Goal: Task Accomplishment & Management: Use online tool/utility

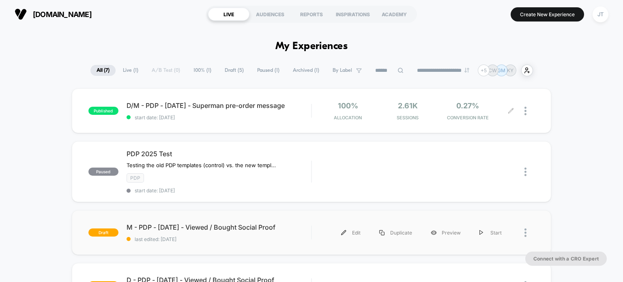
scroll to position [41, 0]
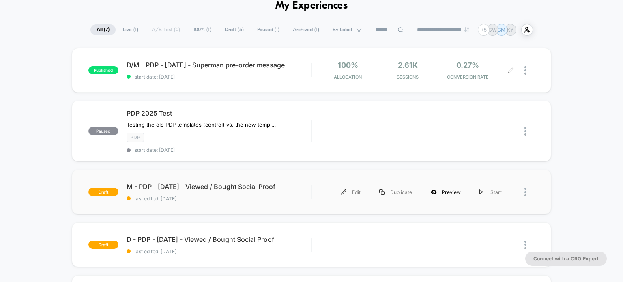
click at [442, 191] on div "Preview" at bounding box center [446, 192] width 49 height 18
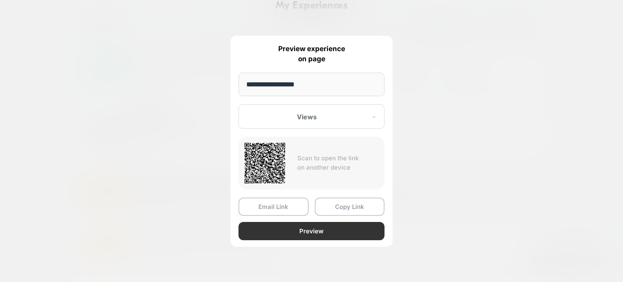
click at [330, 229] on button "Preview" at bounding box center [312, 231] width 146 height 18
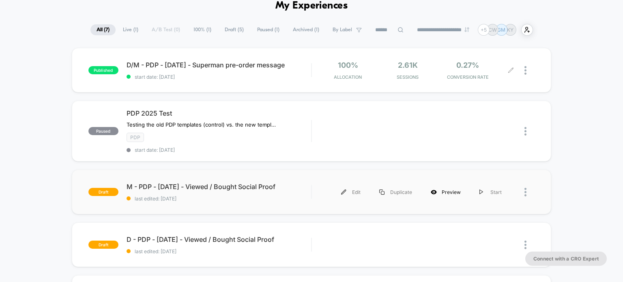
click at [453, 193] on div "Preview" at bounding box center [446, 192] width 49 height 18
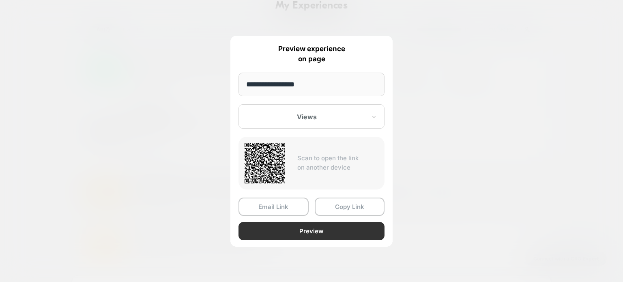
click at [323, 224] on button "Preview" at bounding box center [312, 231] width 146 height 18
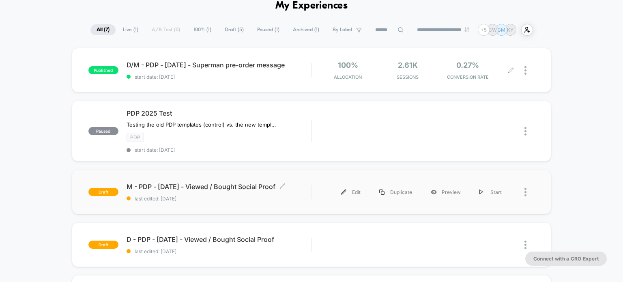
click at [220, 196] on span "last edited: [DATE]" at bounding box center [219, 199] width 185 height 6
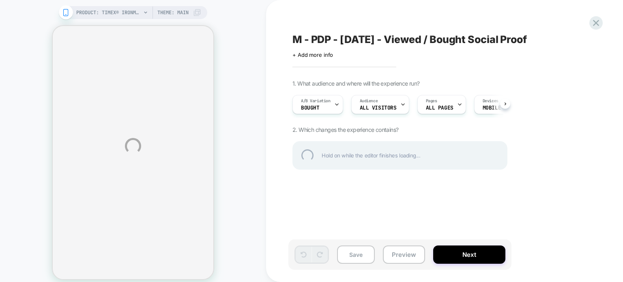
click at [397, 254] on div "PRODUCT: TIMEX® IRONMAN® [MEDICAL_DATA] [PERSON_NAME]-digi 46.5mm PU Strap Watc…" at bounding box center [311, 146] width 623 height 292
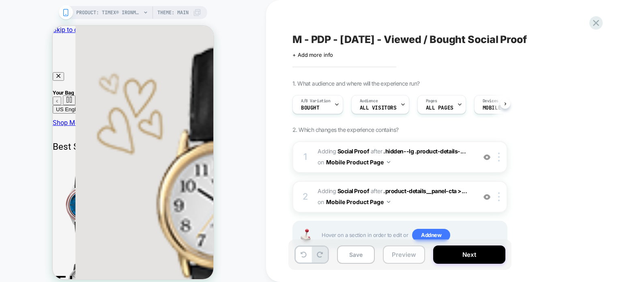
click at [409, 259] on button "Preview" at bounding box center [404, 255] width 42 height 18
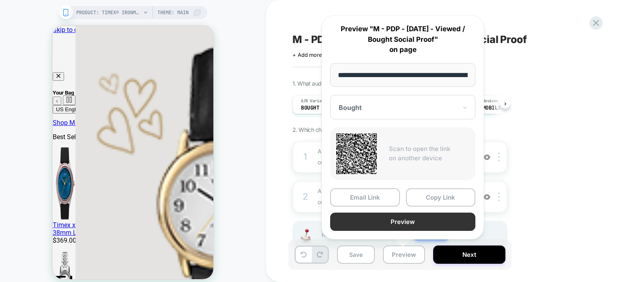
click at [388, 221] on button "Preview" at bounding box center [402, 222] width 145 height 18
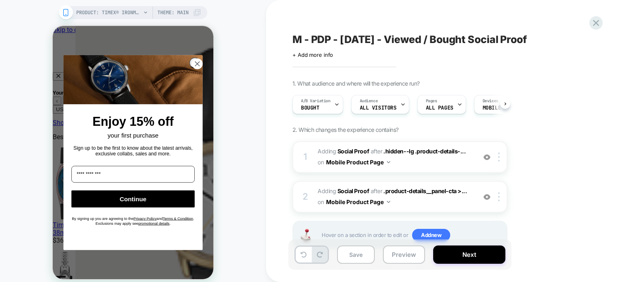
click at [498, 34] on span "M - PDP - [DATE] - Viewed / Bought Social Proof" at bounding box center [410, 39] width 235 height 12
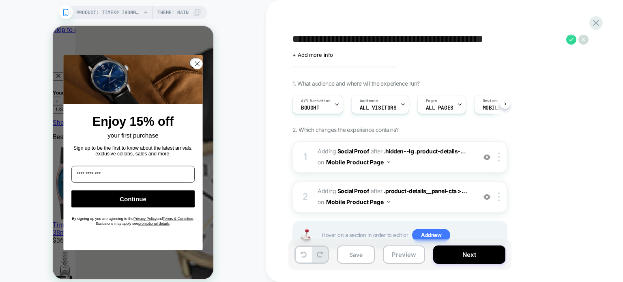
drag, startPoint x: 532, startPoint y: 37, endPoint x: 274, endPoint y: 37, distance: 258.1
click at [274, 37] on div "**********" at bounding box center [444, 141] width 357 height 282
click at [573, 40] on icon at bounding box center [572, 39] width 10 height 10
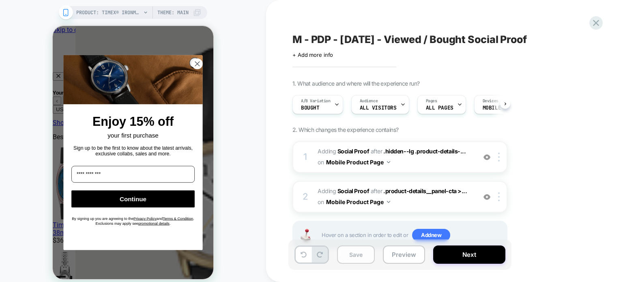
click at [360, 258] on button "Save" at bounding box center [356, 255] width 38 height 18
click at [596, 24] on icon at bounding box center [596, 22] width 11 height 11
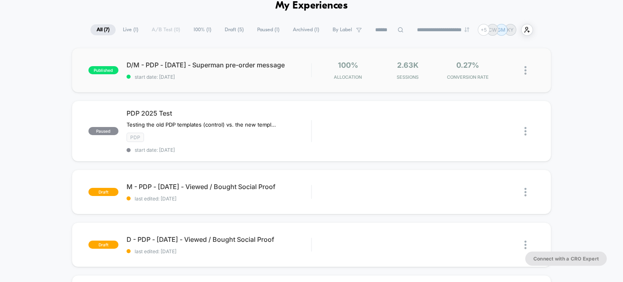
scroll to position [81, 0]
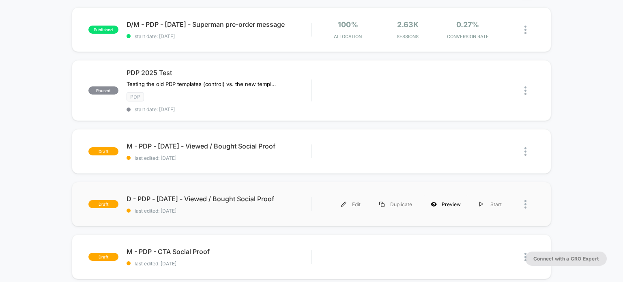
click at [450, 204] on div "Preview" at bounding box center [446, 204] width 49 height 18
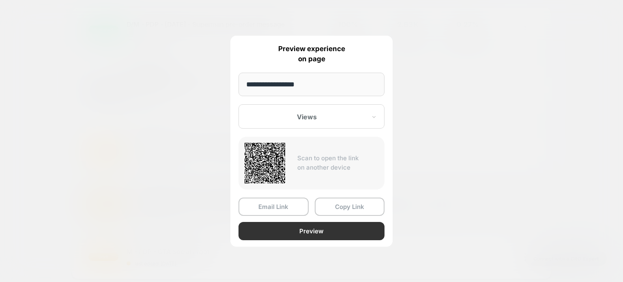
click at [308, 229] on button "Preview" at bounding box center [312, 231] width 146 height 18
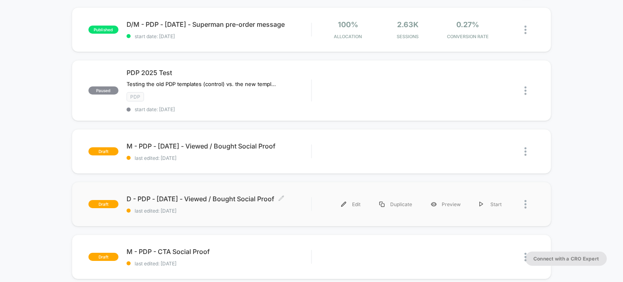
click at [277, 211] on span "last edited: [DATE]" at bounding box center [219, 211] width 185 height 6
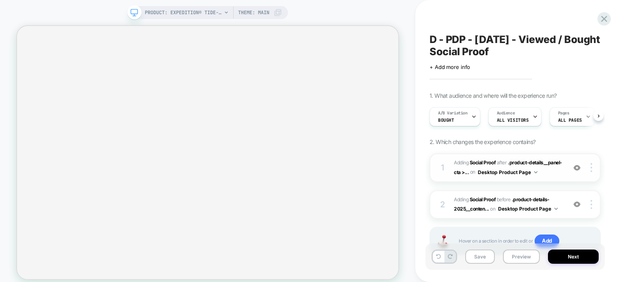
click at [544, 174] on span "#_loomi_addon_1756897217813 Adding Social Proof AFTER .product-details__panel-c…" at bounding box center [508, 167] width 108 height 19
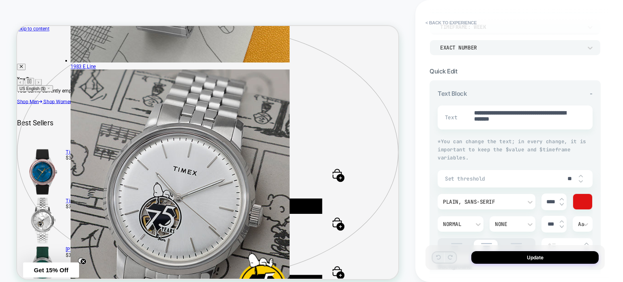
scroll to position [162, 0]
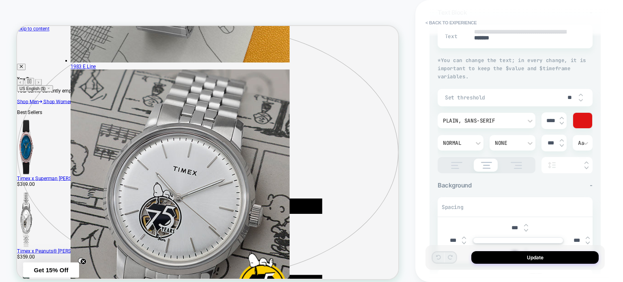
click at [454, 164] on img at bounding box center [457, 165] width 20 height 7
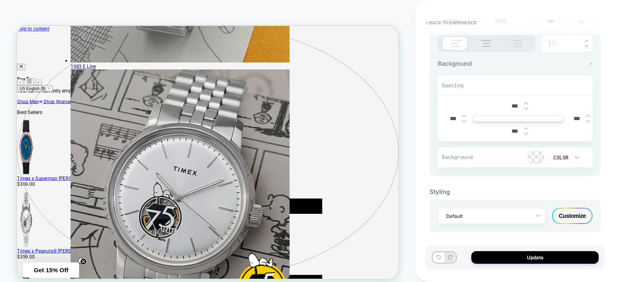
scroll to position [286, 0]
click at [580, 218] on div "Customize" at bounding box center [572, 214] width 41 height 16
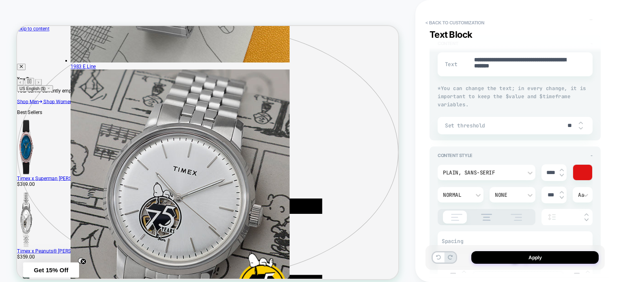
scroll to position [122, 0]
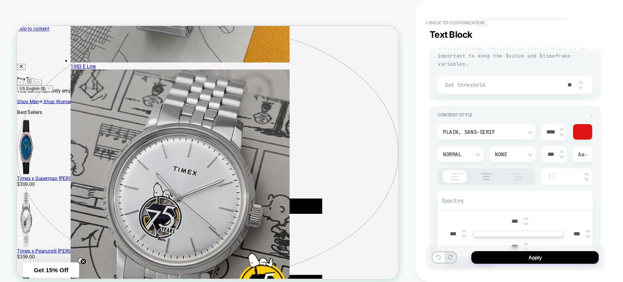
click at [456, 180] on div at bounding box center [455, 176] width 24 height 13
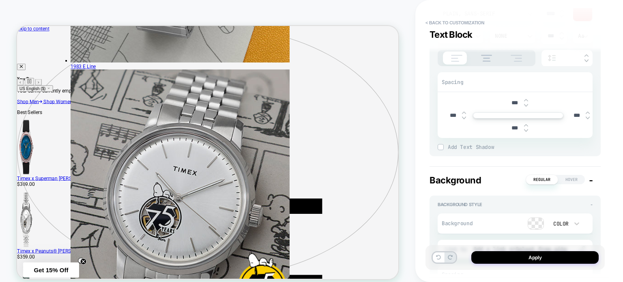
scroll to position [159, 0]
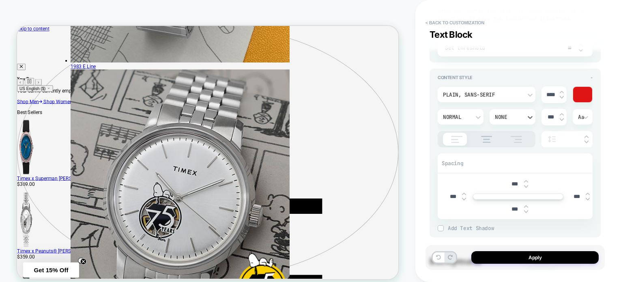
click at [508, 118] on div "None" at bounding box center [508, 117] width 27 height 7
click at [508, 118] on div at bounding box center [311, 141] width 623 height 282
click at [554, 142] on div at bounding box center [567, 139] width 51 height 17
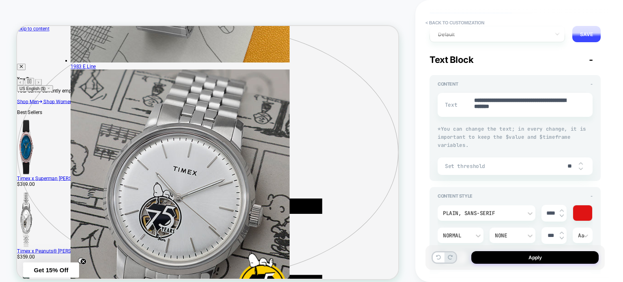
scroll to position [122, 0]
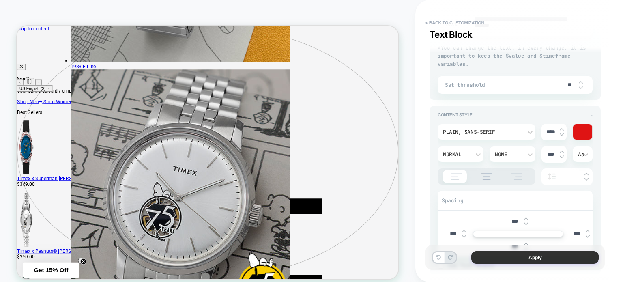
click at [521, 259] on button "Apply" at bounding box center [535, 257] width 127 height 13
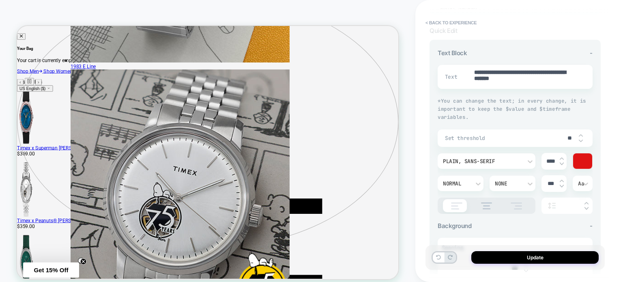
scroll to position [0, 0]
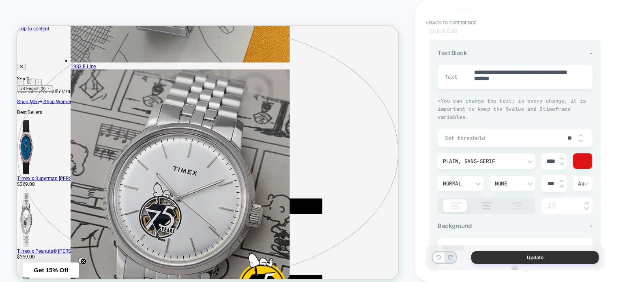
click at [497, 255] on button "Update" at bounding box center [535, 257] width 127 height 13
type textarea "*"
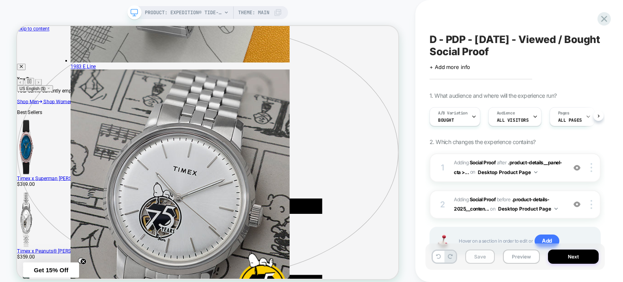
click at [482, 256] on button "Save" at bounding box center [481, 257] width 30 height 14
click at [557, 253] on button "Next" at bounding box center [573, 257] width 51 height 14
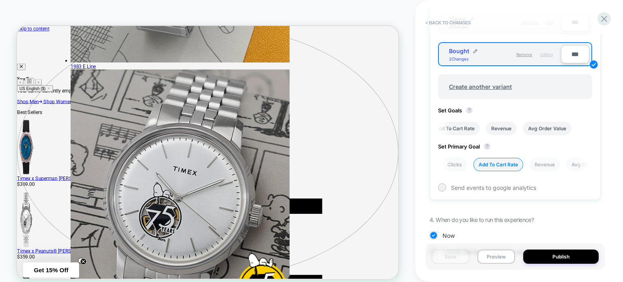
scroll to position [349, 0]
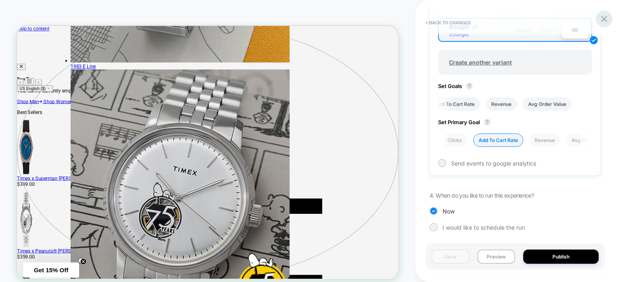
click at [610, 17] on div at bounding box center [604, 19] width 17 height 17
